Goal: Transaction & Acquisition: Subscribe to service/newsletter

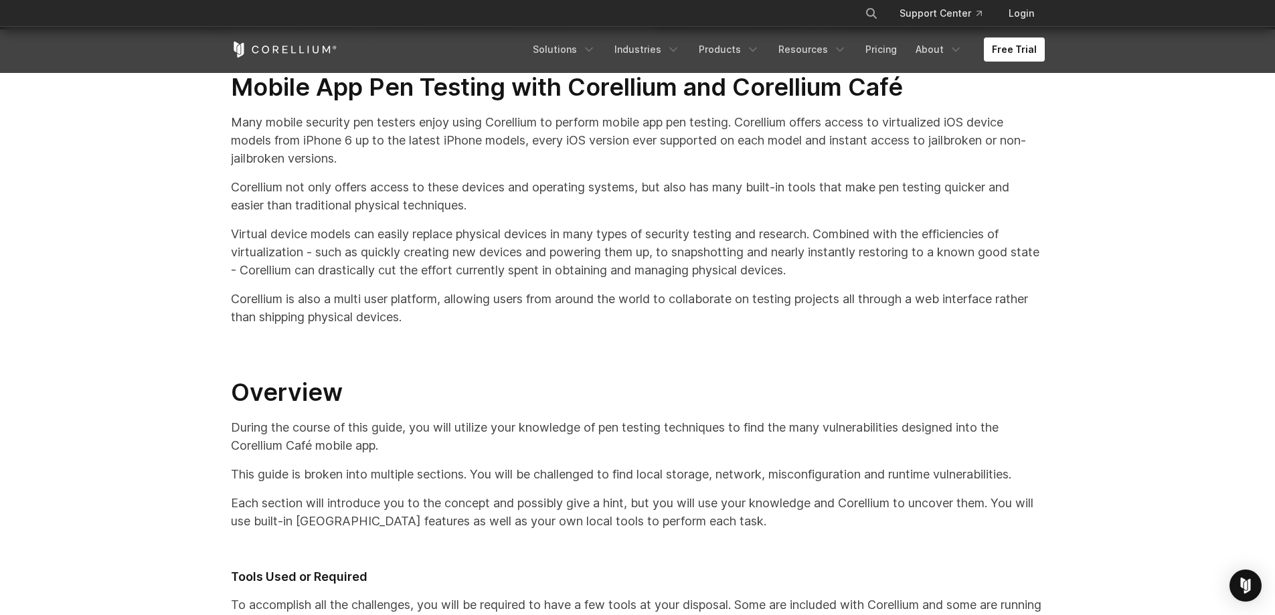
scroll to position [268, 0]
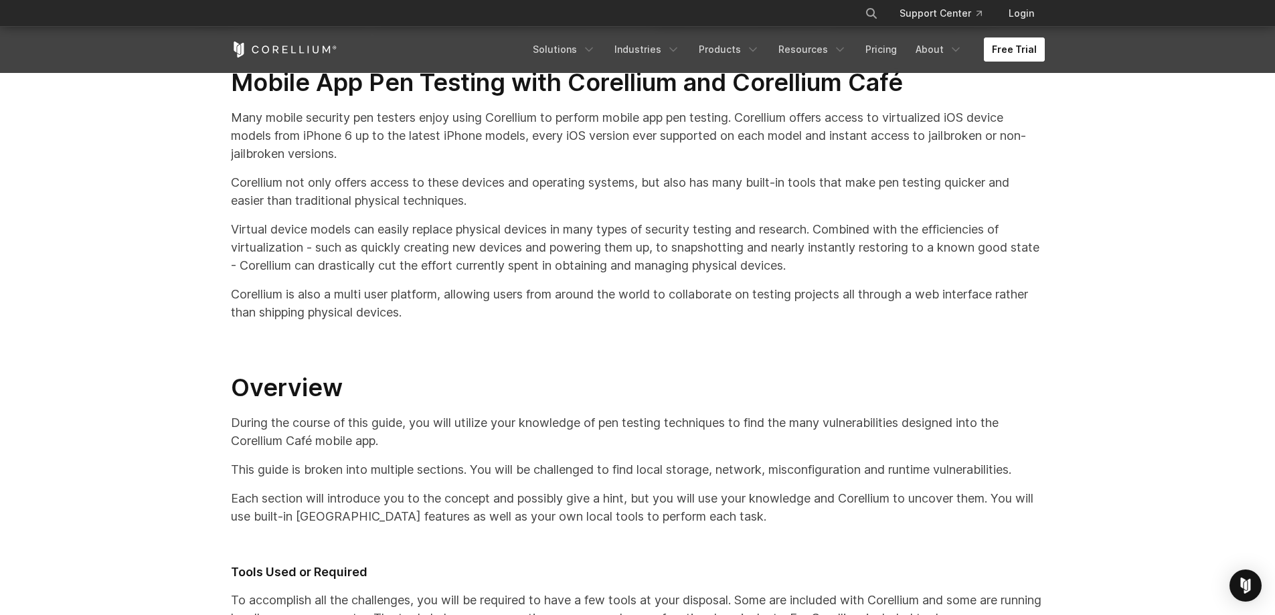
click at [1008, 48] on link "Free Trial" at bounding box center [1014, 49] width 61 height 24
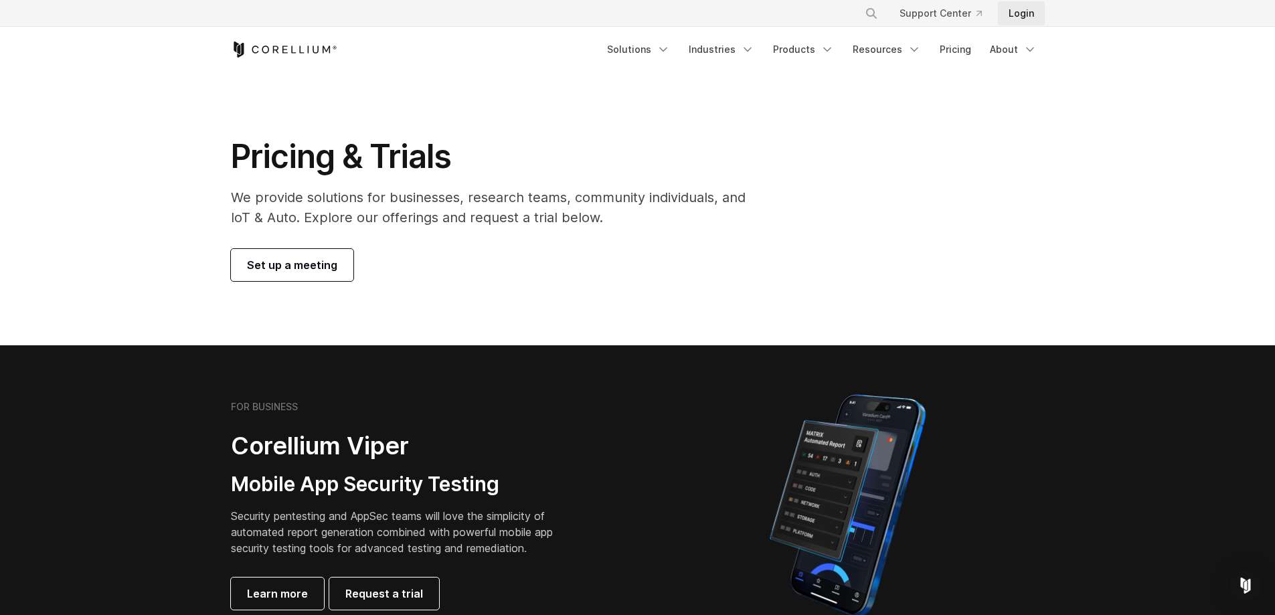
click at [1026, 21] on link "Login" at bounding box center [1021, 13] width 47 height 24
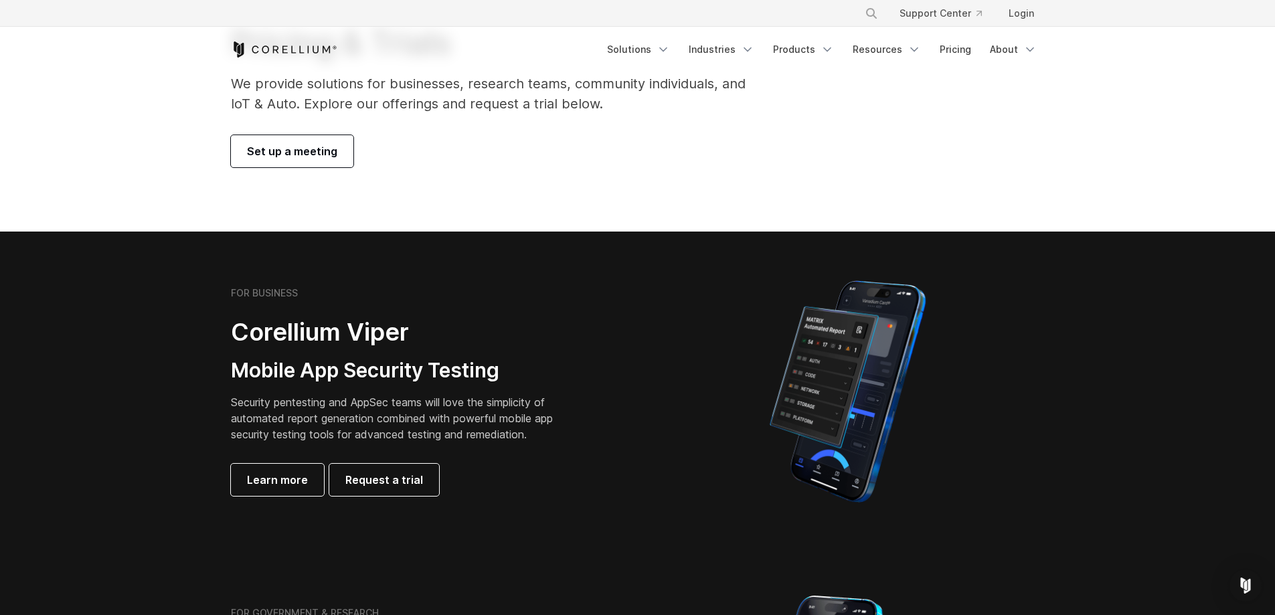
scroll to position [134, 0]
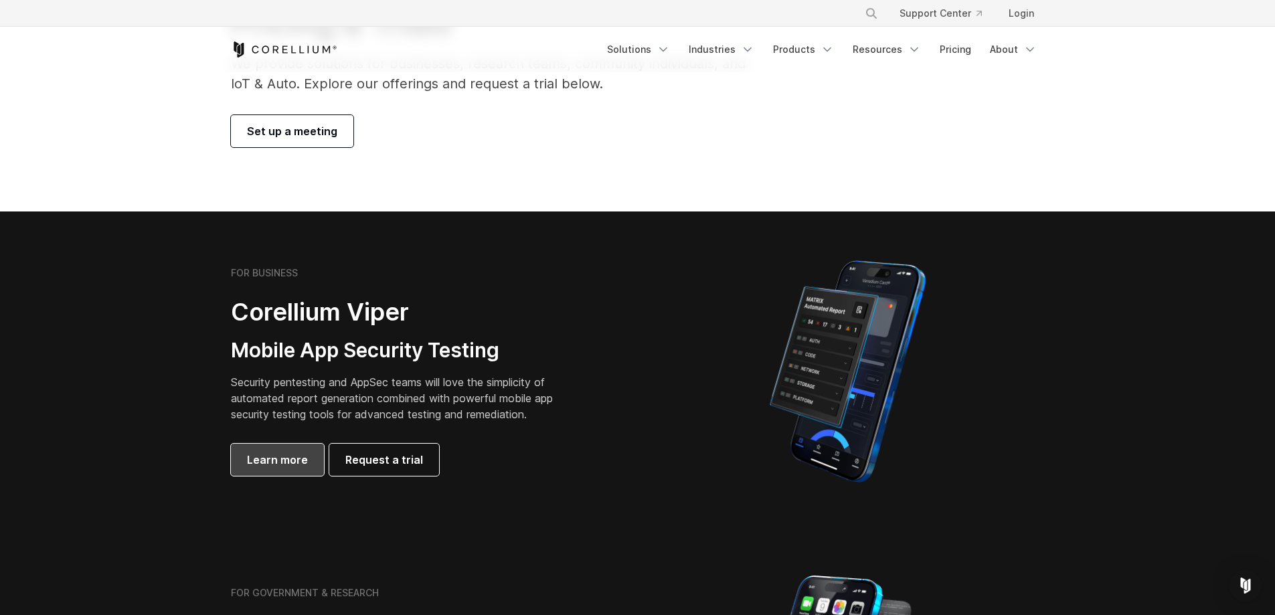
click at [305, 456] on link "Learn more" at bounding box center [277, 460] width 93 height 32
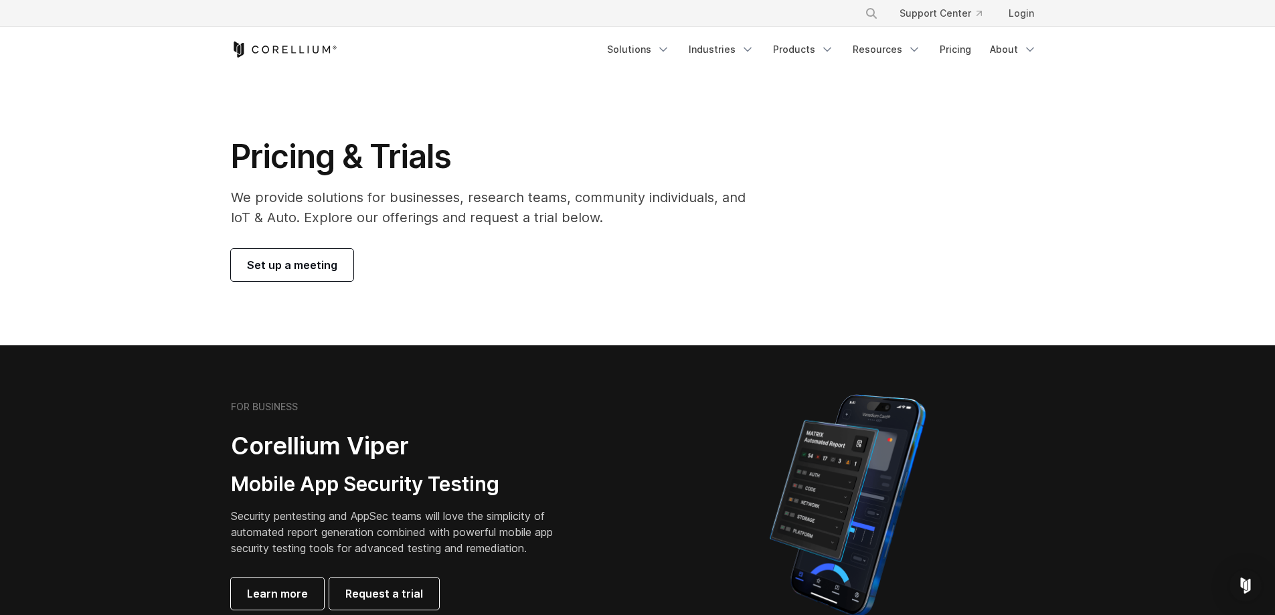
click at [321, 264] on span "Set up a meeting" at bounding box center [292, 265] width 90 height 16
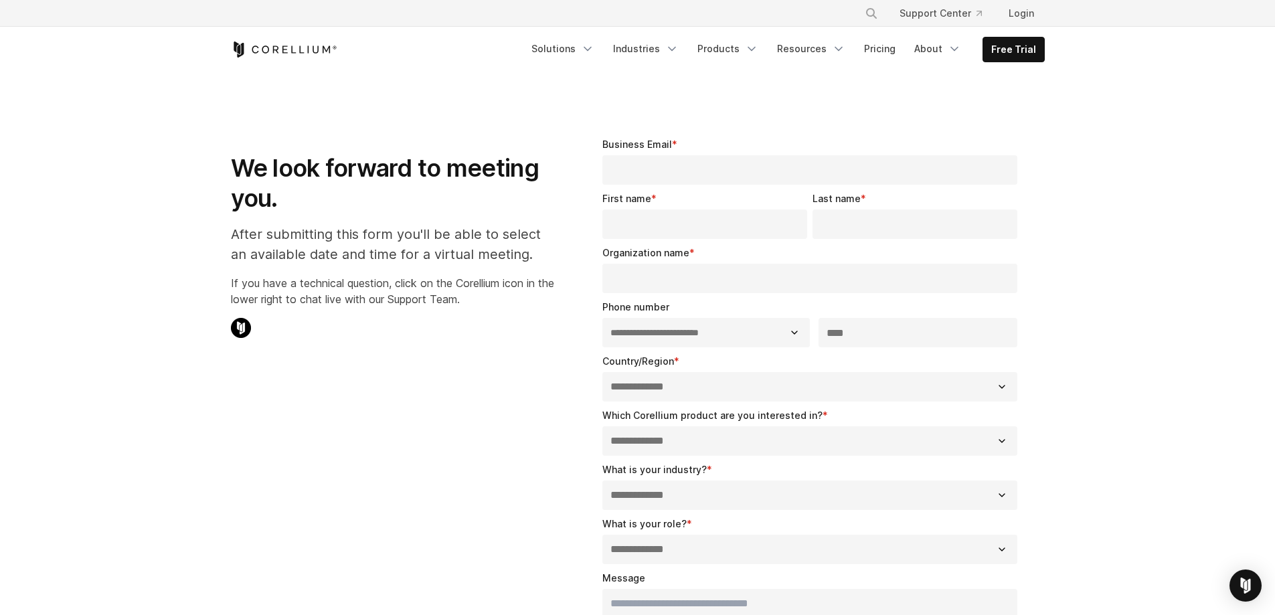
select select "**"
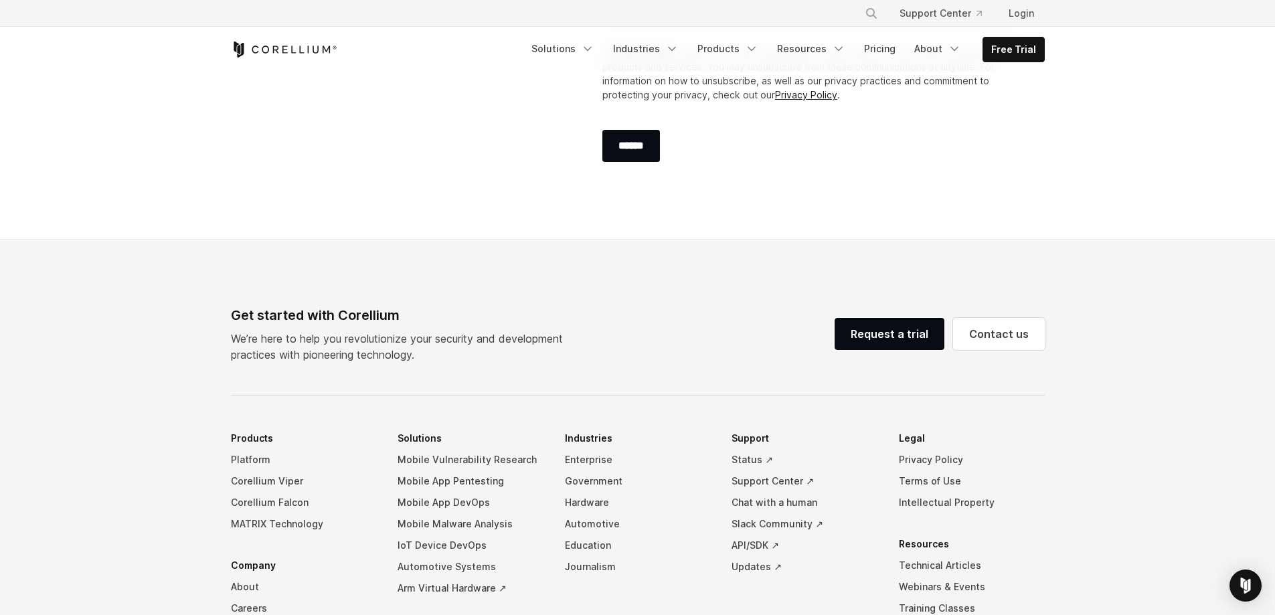
scroll to position [669, 0]
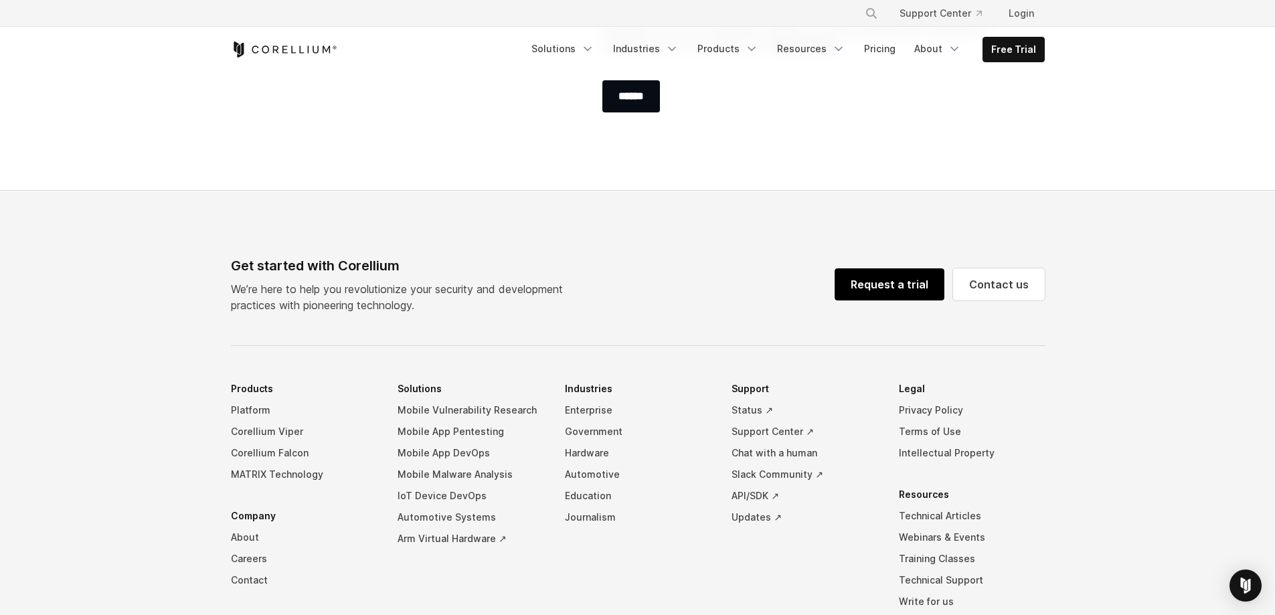
click at [892, 286] on link "Request a trial" at bounding box center [890, 284] width 110 height 32
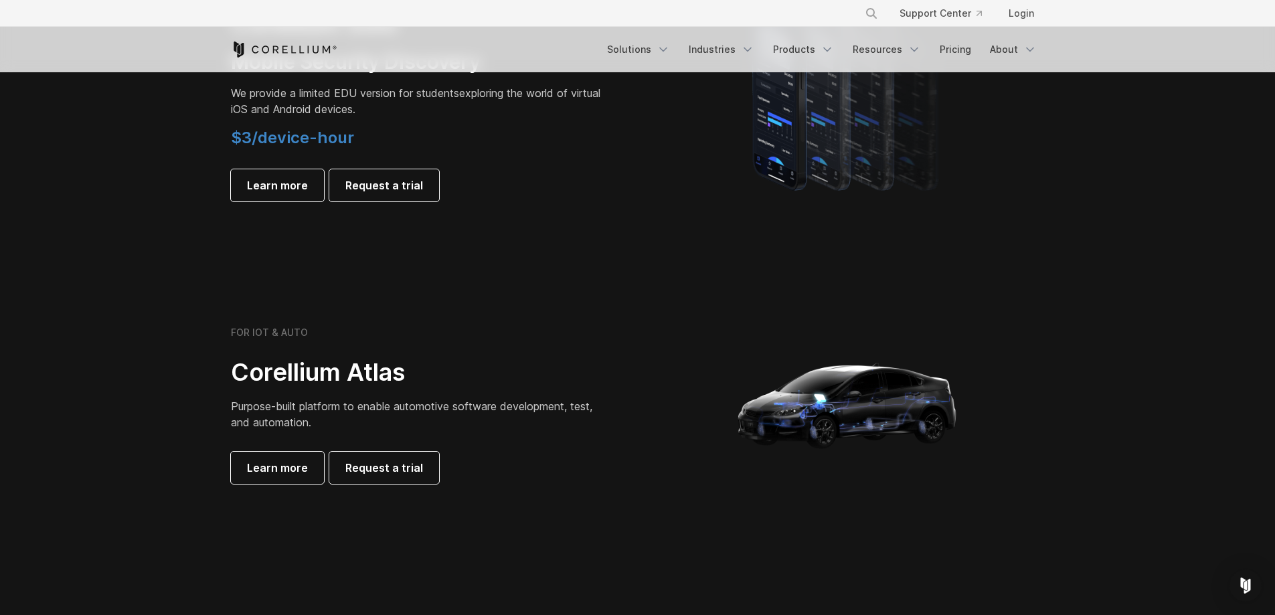
scroll to position [1071, 0]
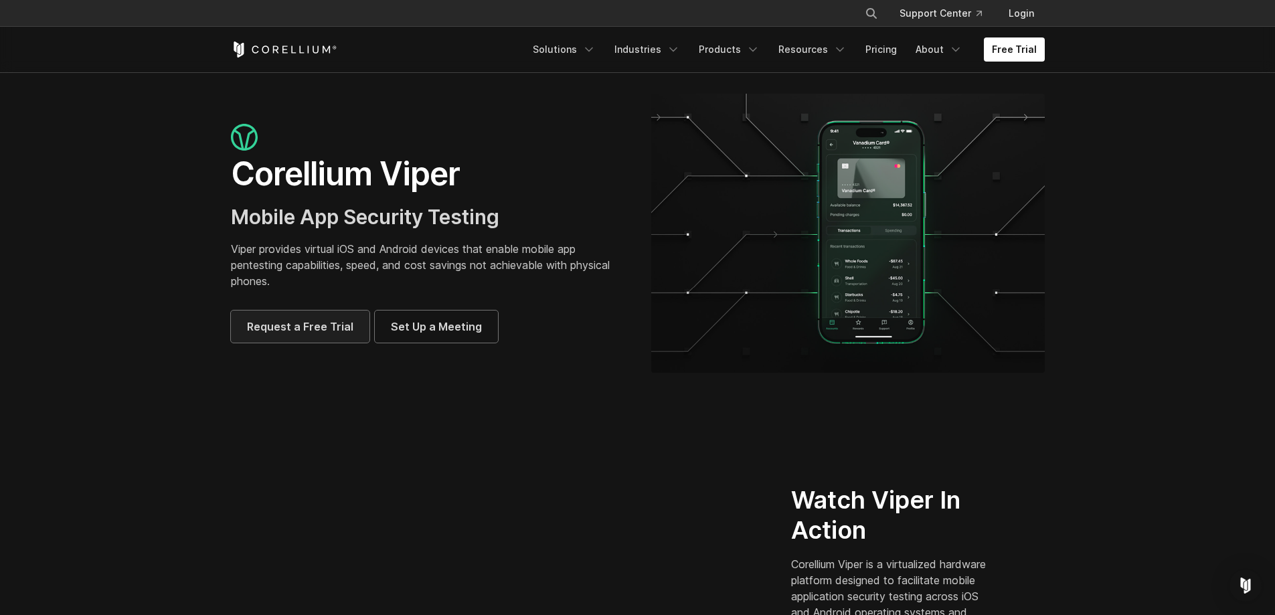
click at [313, 332] on span "Request a Free Trial" at bounding box center [300, 327] width 106 height 16
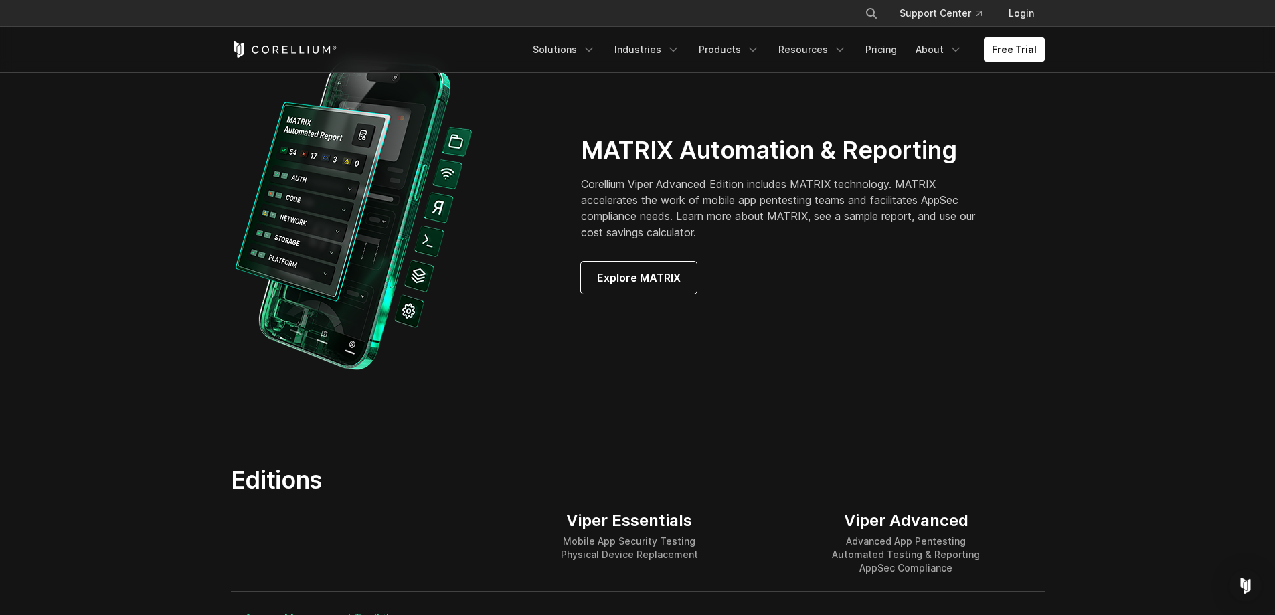
scroll to position [1539, 0]
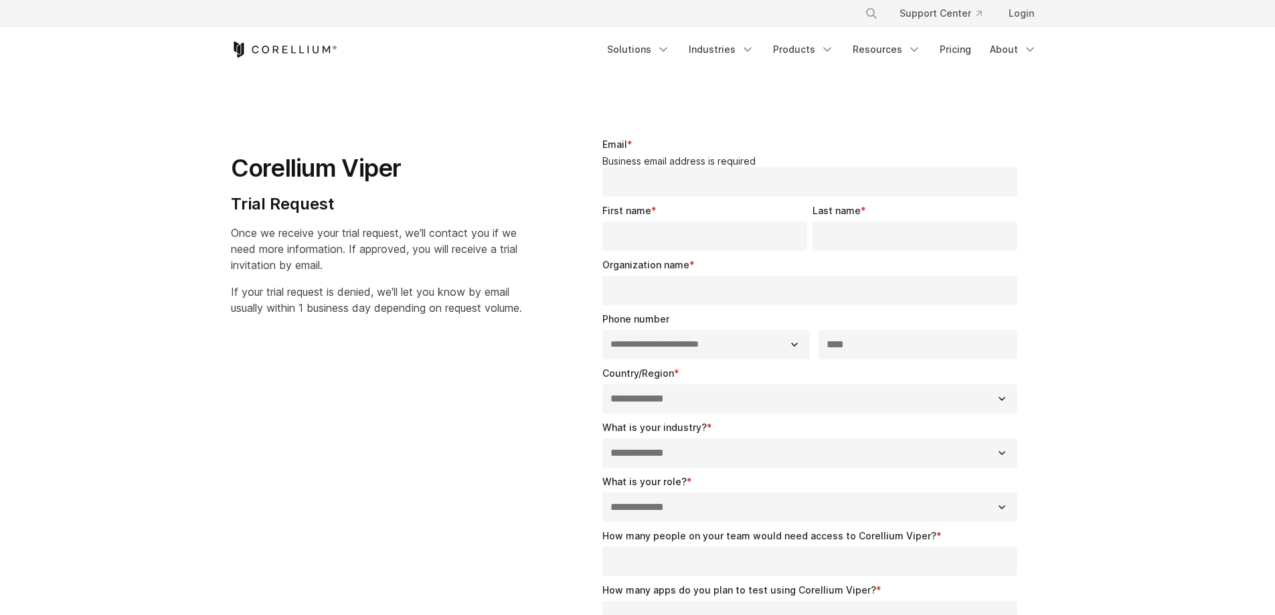
select select "**"
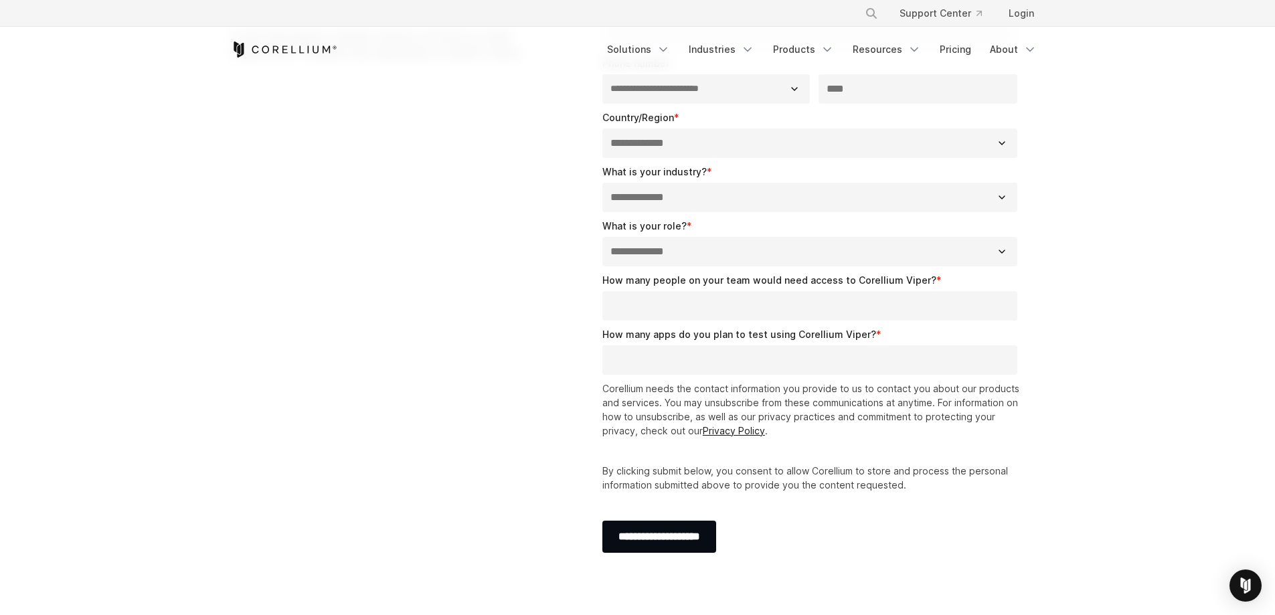
scroll to position [28, 0]
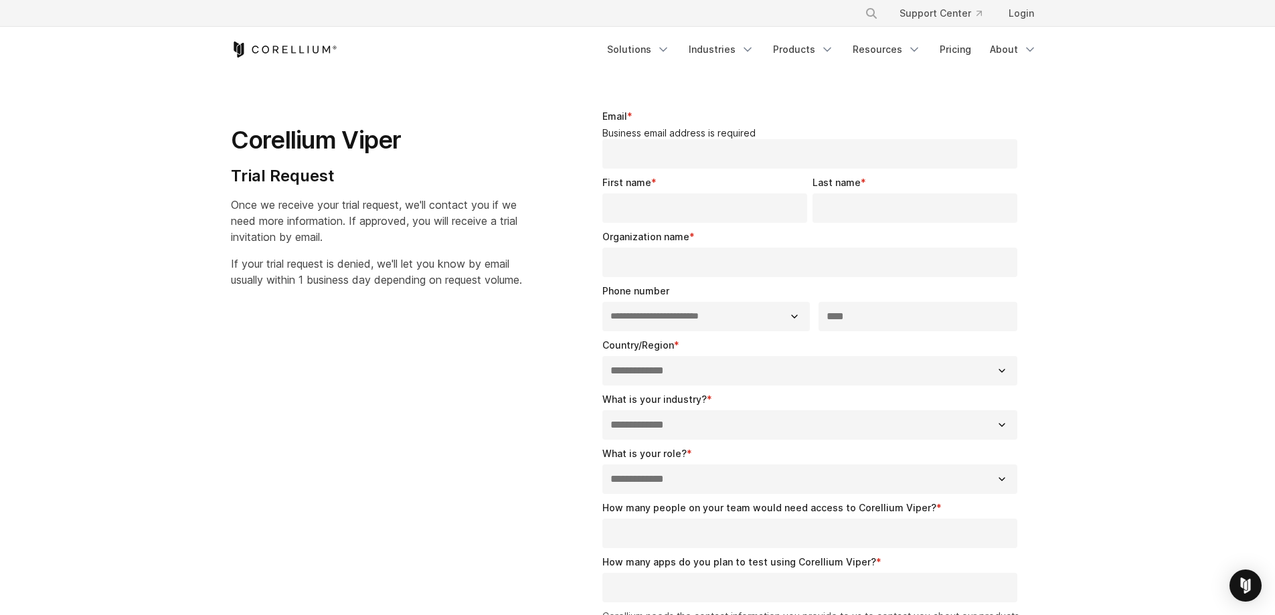
click at [288, 148] on h1 "Corellium Viper" at bounding box center [376, 140] width 291 height 30
copy h1 "Corellium"
click at [149, 402] on section "**********" at bounding box center [637, 451] width 1275 height 813
drag, startPoint x: 497, startPoint y: 135, endPoint x: 476, endPoint y: 110, distance: 32.8
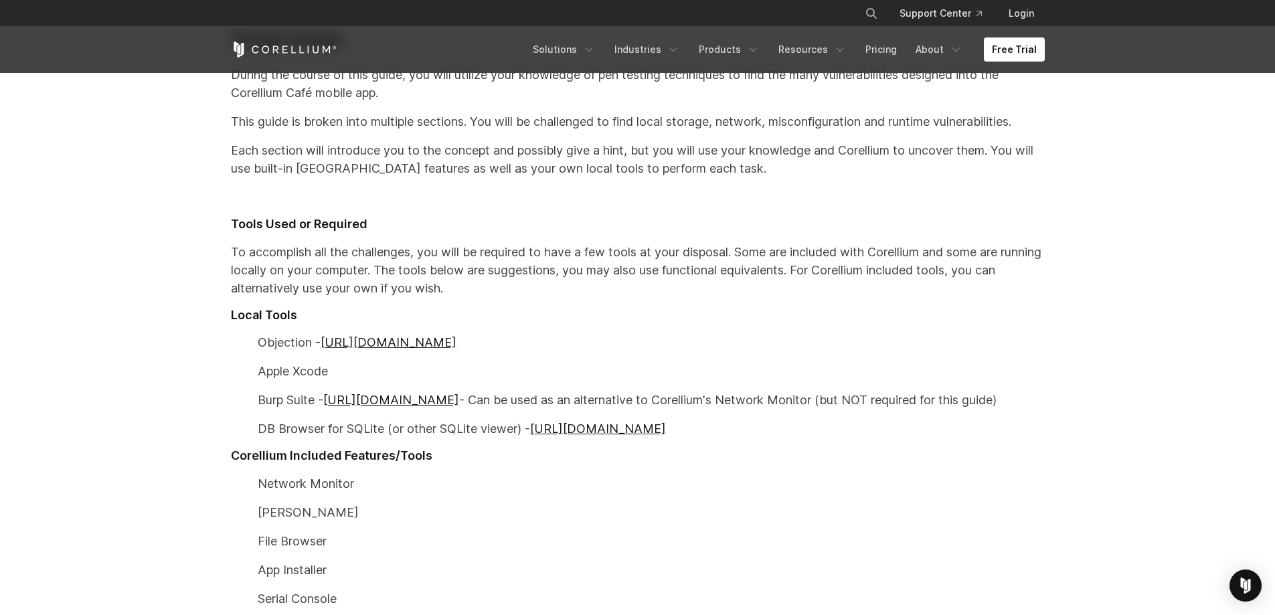
scroll to position [535, 0]
